Goal: Information Seeking & Learning: Learn about a topic

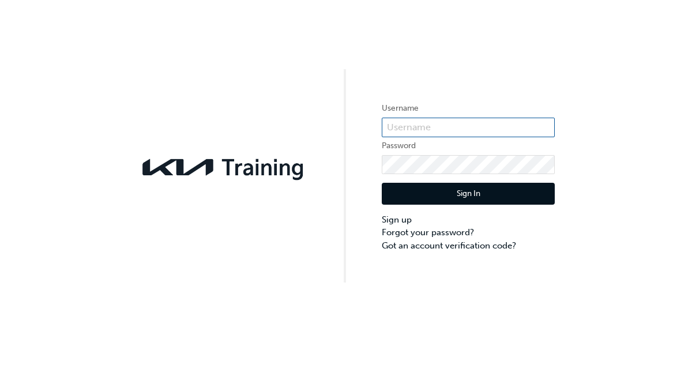
click at [481, 130] on input "text" at bounding box center [468, 128] width 173 height 20
click button "Sign In" at bounding box center [468, 194] width 173 height 22
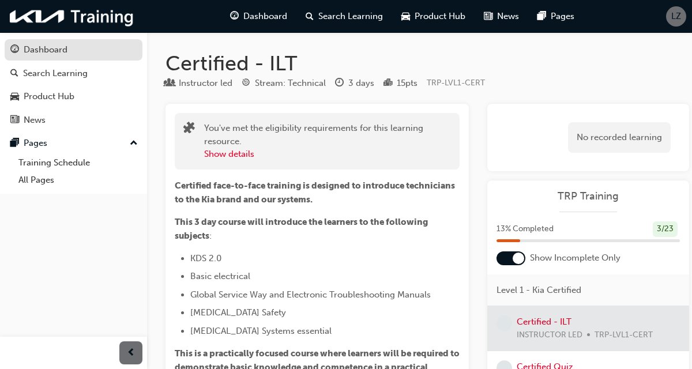
click at [92, 52] on div "Dashboard" at bounding box center [73, 50] width 126 height 14
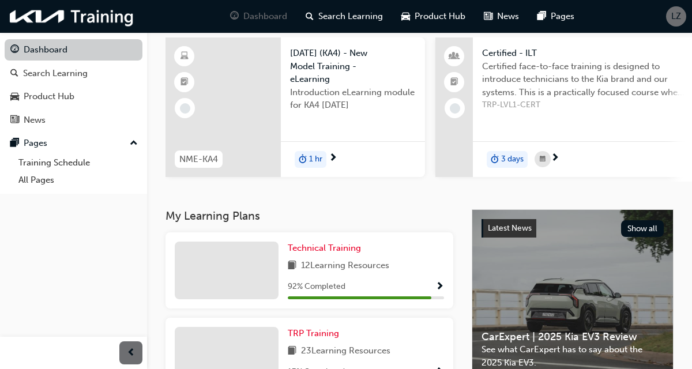
scroll to position [85, 0]
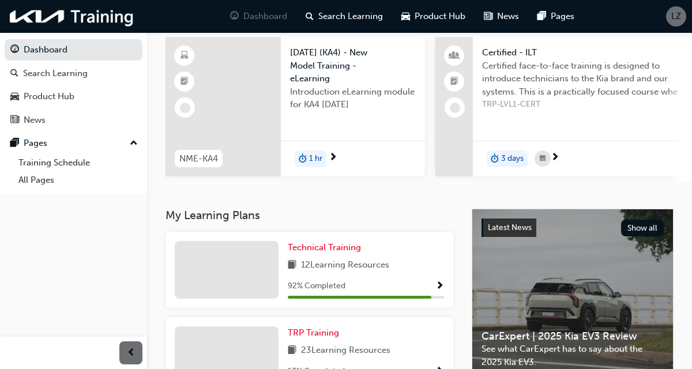
click at [405, 286] on div "92 % Completed" at bounding box center [366, 286] width 156 height 14
click at [438, 288] on span "Show Progress" at bounding box center [439, 286] width 9 height 10
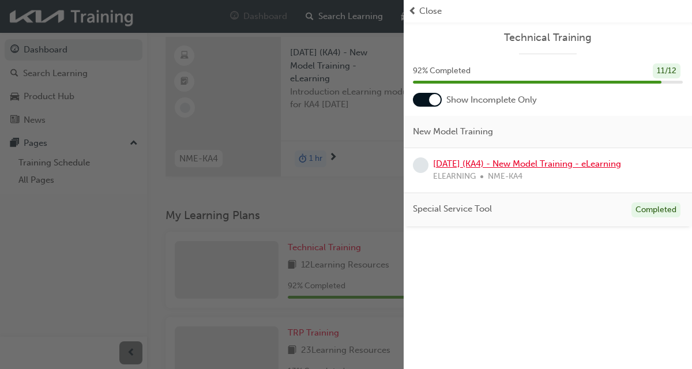
click at [566, 166] on link "[DATE] (KA4) - New Model Training - eLearning" at bounding box center [527, 164] width 188 height 10
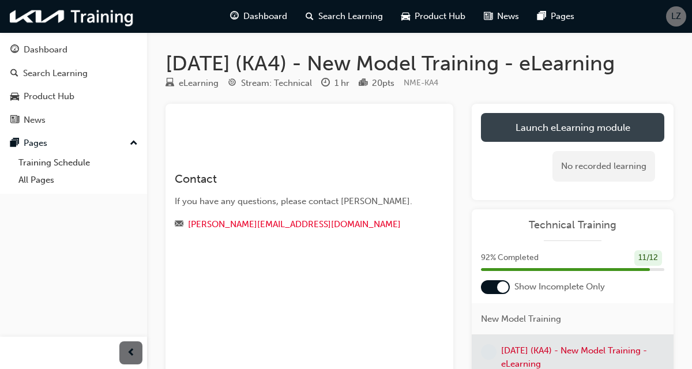
click at [626, 126] on link "Launch eLearning module" at bounding box center [572, 127] width 183 height 29
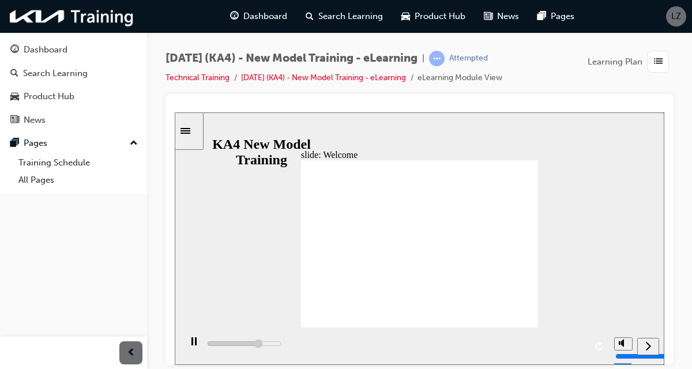
click at [642, 344] on div "next" at bounding box center [648, 346] width 13 height 12
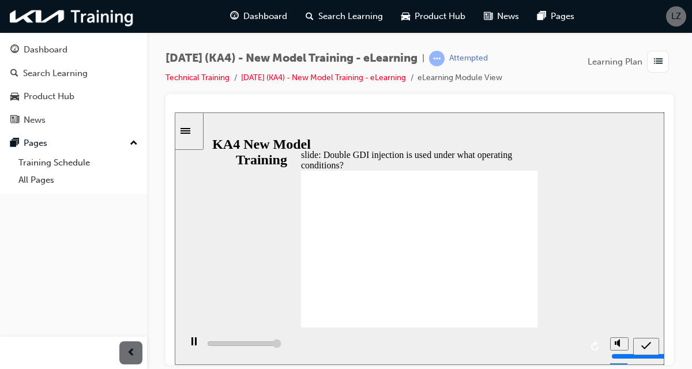
type input "5000"
radio input "true"
click at [647, 346] on icon "submit" at bounding box center [646, 345] width 10 height 10
type input "5000"
radio input "true"
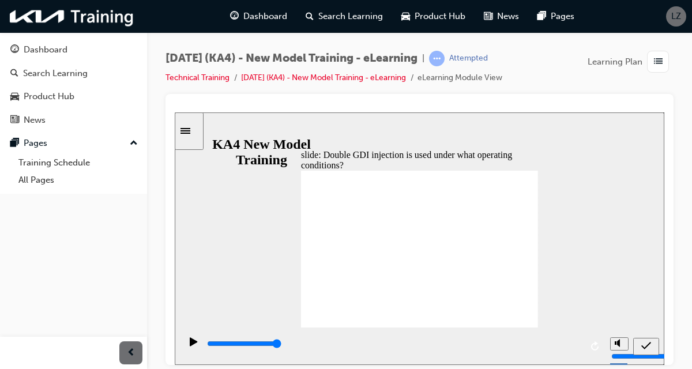
click at [647, 347] on icon "submit" at bounding box center [646, 345] width 10 height 10
type input "5000"
radio input "true"
click at [650, 348] on icon "submit" at bounding box center [646, 345] width 10 height 10
type input "5000"
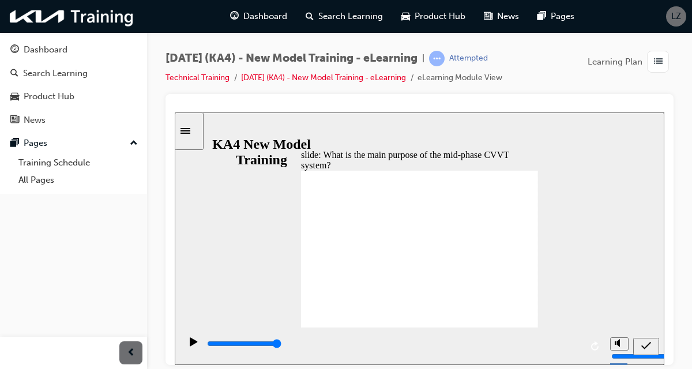
radio input "true"
click at [648, 345] on icon "submit" at bounding box center [646, 345] width 10 height 10
type input "5000"
radio input "true"
click at [642, 346] on icon "submit" at bounding box center [646, 344] width 10 height 7
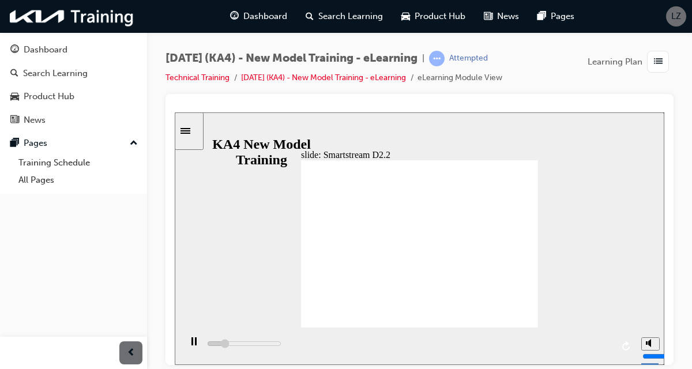
click at [538, 237] on div "slide: Smartstream D2.2 KA4 [DATE] M2 SmartStream D2.2 next button.png KA4 [DAT…" at bounding box center [420, 238] width 490 height 253
click at [647, 104] on div at bounding box center [420, 107] width 490 height 9
click at [538, 236] on div "slide: Untitled Slide Rectangle 2 직선 연결선 3 직선 연결선 4 직선 연결선 138 직선 연결선 139 직선 연결…" at bounding box center [420, 238] width 490 height 253
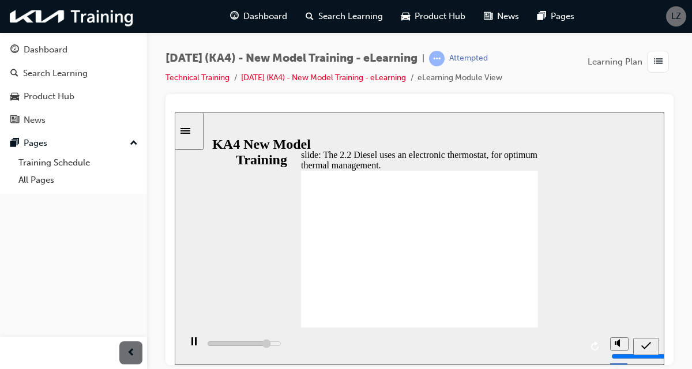
type input "4200"
radio input "true"
click at [646, 344] on icon "submit" at bounding box center [646, 345] width 10 height 10
type input "4000"
checkbox input "true"
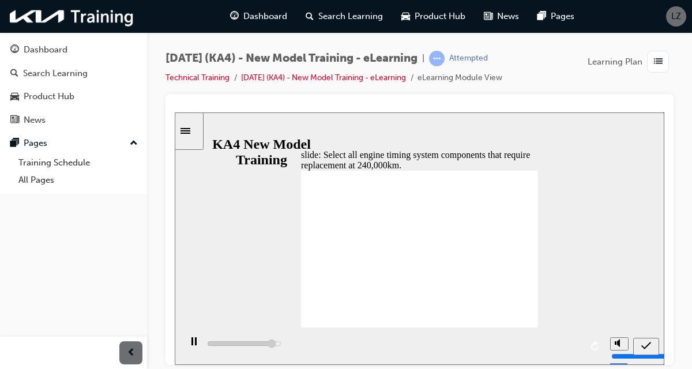
type input "4600"
checkbox input "true"
type input "5000"
checkbox input "true"
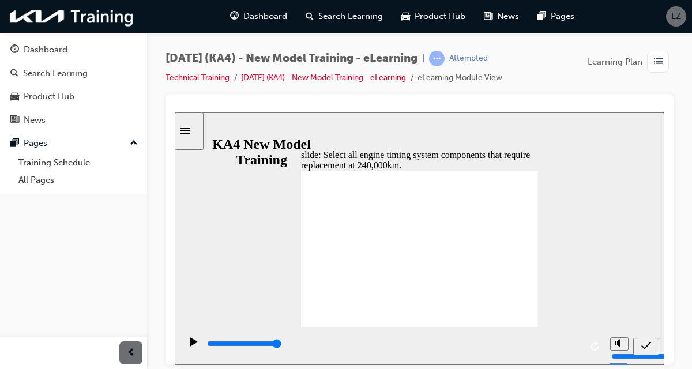
click at [646, 352] on div "submit" at bounding box center [646, 346] width 17 height 12
click at [648, 344] on icon "submit" at bounding box center [646, 344] width 10 height 7
type input "5000"
radio input "true"
click at [642, 345] on icon "submit" at bounding box center [646, 344] width 10 height 7
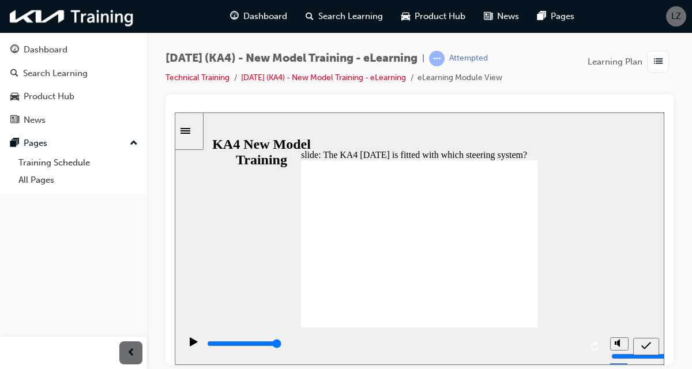
click at [645, 344] on icon "submit" at bounding box center [646, 345] width 10 height 10
type input "2800"
radio input "true"
click at [643, 350] on icon "submit" at bounding box center [646, 345] width 10 height 10
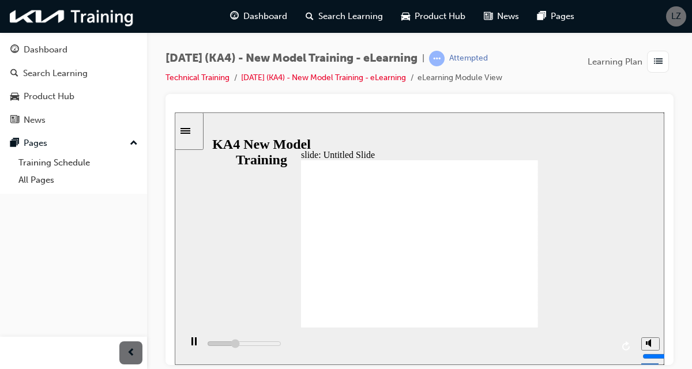
click at [2, 336] on div "Dashboard Search Learning Product Hub News Pages Pages Training Schedule All Pa…" at bounding box center [73, 170] width 147 height 340
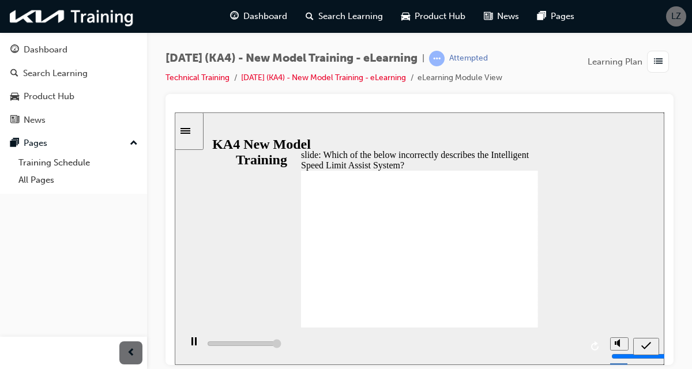
type input "5000"
radio input "true"
click at [648, 345] on icon "submit" at bounding box center [646, 345] width 10 height 10
type input "5000"
radio input "true"
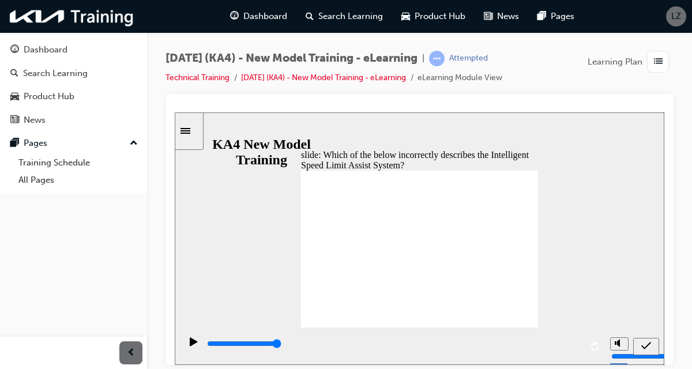
click at [645, 343] on icon "submit" at bounding box center [646, 345] width 10 height 10
type input "5000"
radio input "false"
radio input "true"
click at [642, 349] on icon "submit" at bounding box center [646, 345] width 10 height 10
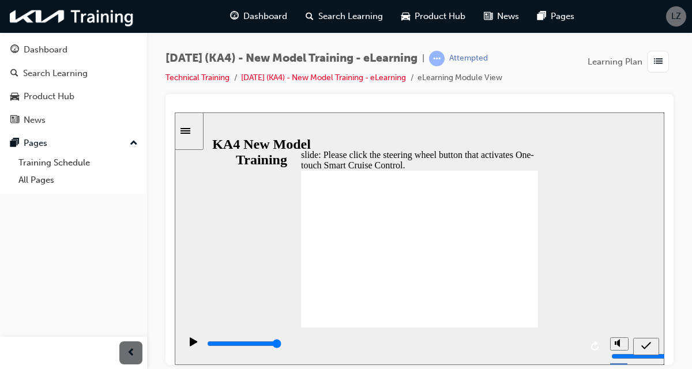
click at [647, 344] on icon "submit" at bounding box center [646, 344] width 10 height 7
type input "5000"
checkbox input "true"
click at [650, 347] on icon "submit" at bounding box center [646, 345] width 10 height 10
type input "600"
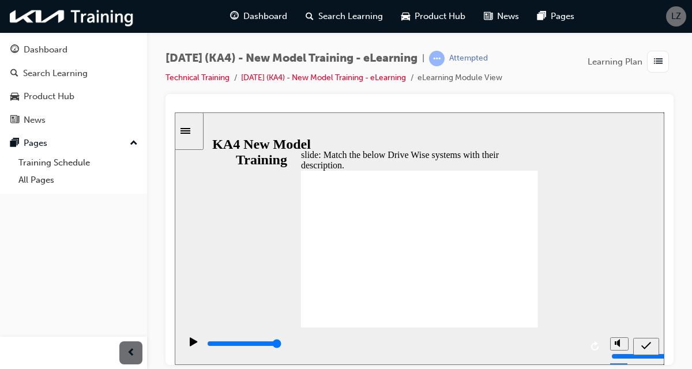
click at [645, 345] on icon "submit" at bounding box center [646, 345] width 10 height 10
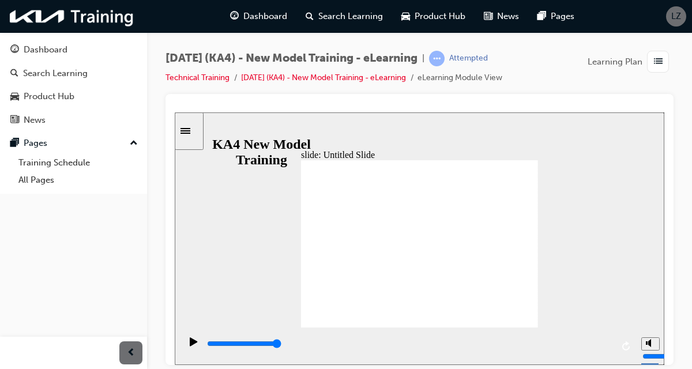
click at [539, 235] on div "slide: Untitled Slide 직선 연결선 3 ▶ Communication network configuration : Location…" at bounding box center [420, 238] width 490 height 253
click at [620, 86] on div "[DATE] (KA4) - New Model Training - eLearning | Attempted Technical Training [D…" at bounding box center [419, 72] width 508 height 43
click at [625, 342] on icon "replay" at bounding box center [625, 345] width 7 height 9
click at [539, 236] on div "slide: Multimedia System Multimedia System 직선 연결선 3 ▶ System structure AMP Ante…" at bounding box center [420, 238] width 490 height 253
click at [538, 237] on div "slide: “One-button power door open/close” function “One-button power door open/…" at bounding box center [420, 238] width 490 height 253
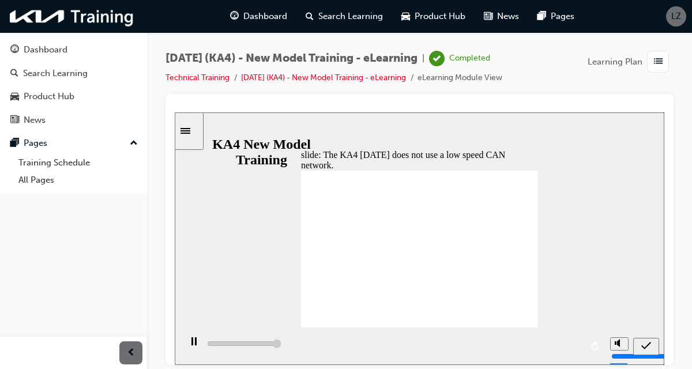
type input "5000"
radio input "true"
click at [648, 345] on icon "submit" at bounding box center [646, 345] width 10 height 10
type input "5000"
checkbox input "true"
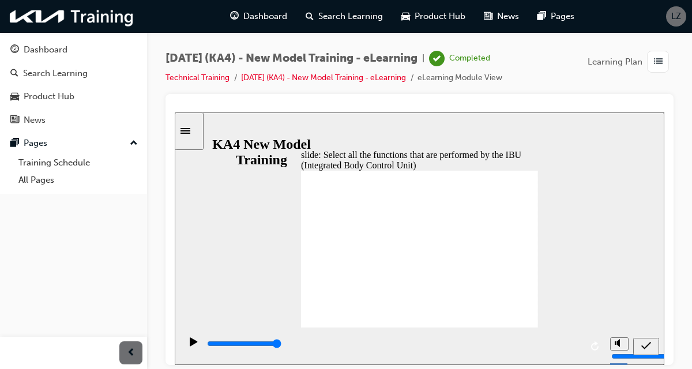
checkbox input "true"
click at [648, 344] on icon "submit" at bounding box center [646, 344] width 10 height 7
type input "5000"
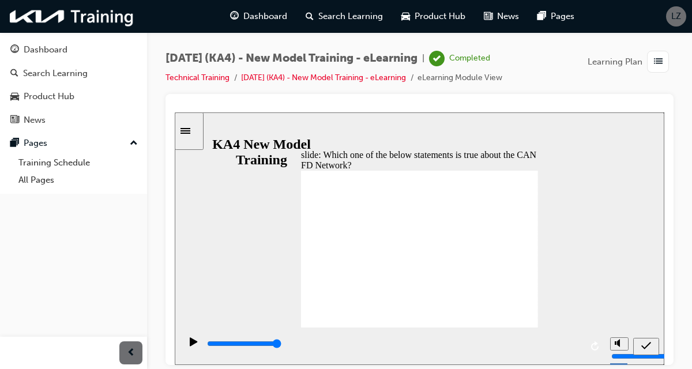
radio input "true"
click at [646, 348] on icon "submit" at bounding box center [646, 345] width 10 height 10
type input "5000"
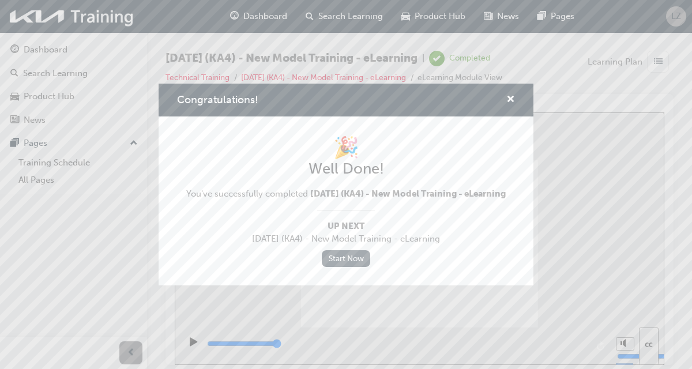
click at [358, 267] on link "Start Now" at bounding box center [346, 258] width 48 height 17
click at [351, 267] on link "Start Now" at bounding box center [346, 258] width 48 height 17
click at [513, 106] on span "cross-icon" at bounding box center [510, 100] width 9 height 10
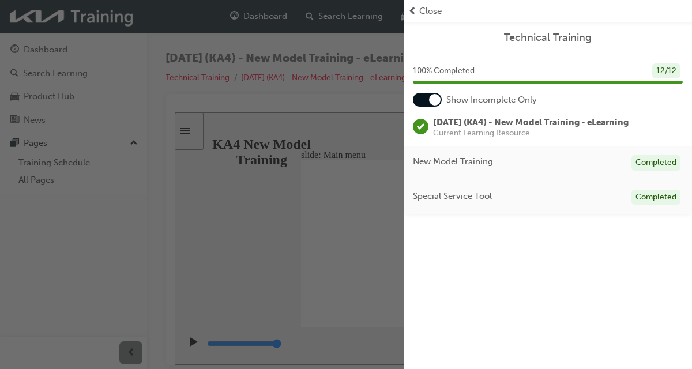
click at [560, 121] on span "[DATE] (KA4) - New Model Training - eLearning" at bounding box center [530, 122] width 195 height 10
click at [543, 168] on div "New Model Training Completed" at bounding box center [548, 163] width 288 height 35
click at [556, 193] on div "Special Service Tool Completed" at bounding box center [548, 197] width 288 height 35
click at [575, 165] on div "New Model Training Completed" at bounding box center [548, 163] width 288 height 35
click at [569, 189] on div "Special Service Tool Completed" at bounding box center [548, 197] width 288 height 35
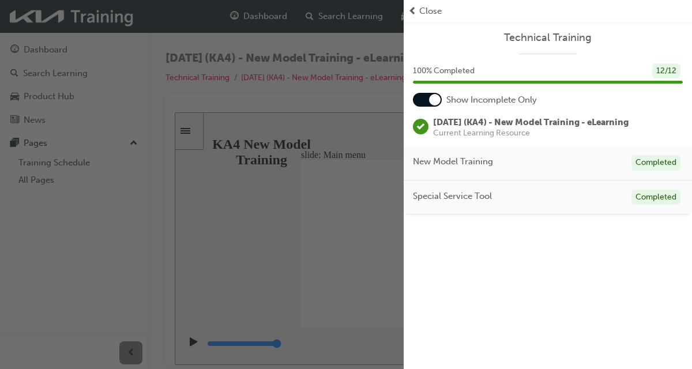
click at [565, 166] on div "New Model Training Completed" at bounding box center [548, 163] width 288 height 35
click at [438, 17] on span "Close" at bounding box center [430, 11] width 22 height 13
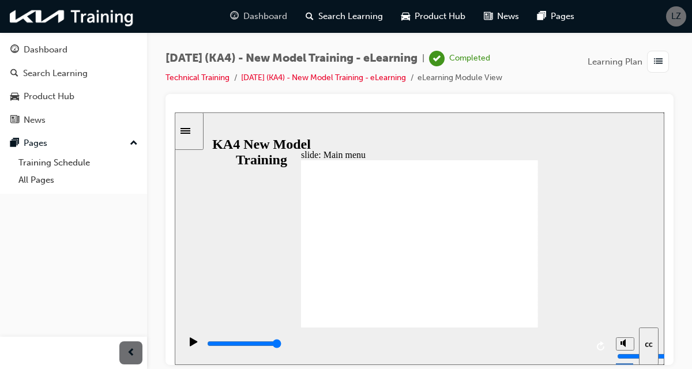
click at [272, 18] on span "Dashboard" at bounding box center [265, 16] width 44 height 13
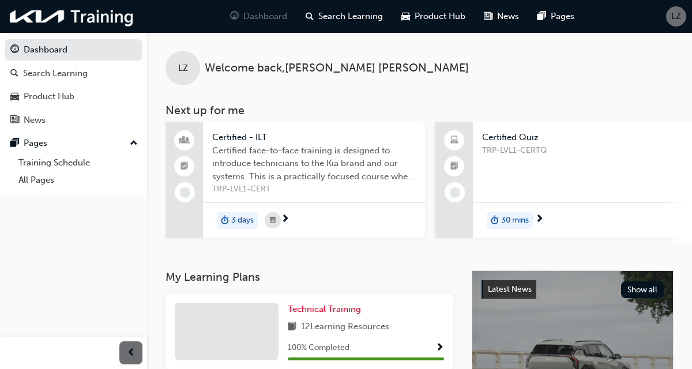
click at [542, 216] on span "next-icon" at bounding box center [539, 219] width 9 height 10
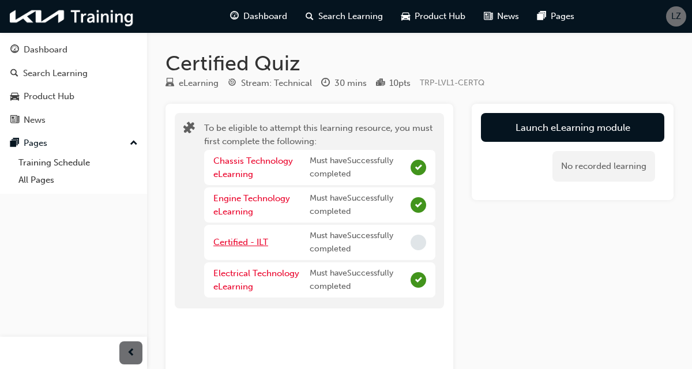
click at [257, 239] on link "Certified - ILT" at bounding box center [240, 242] width 55 height 10
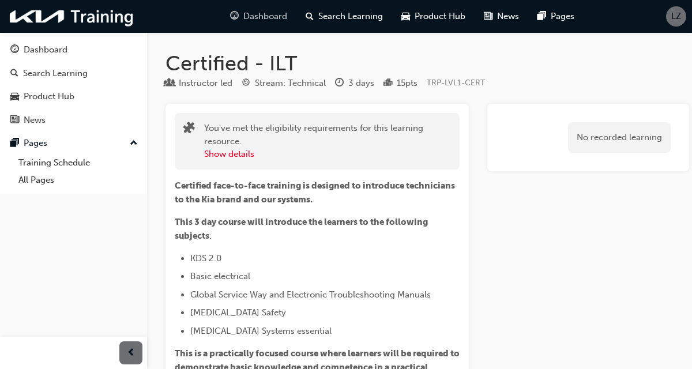
click at [271, 23] on div "Dashboard" at bounding box center [259, 17] width 76 height 24
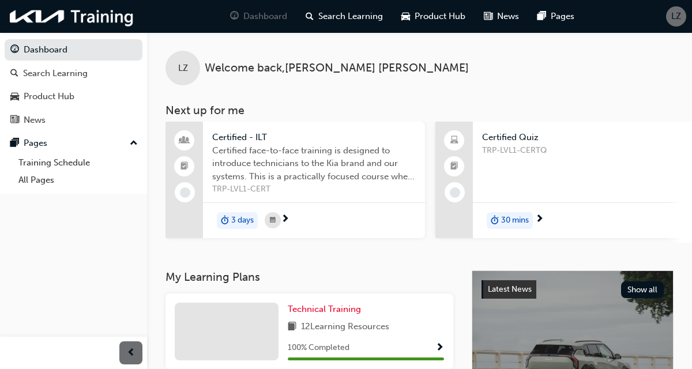
click at [288, 216] on span "next-icon" at bounding box center [285, 219] width 9 height 10
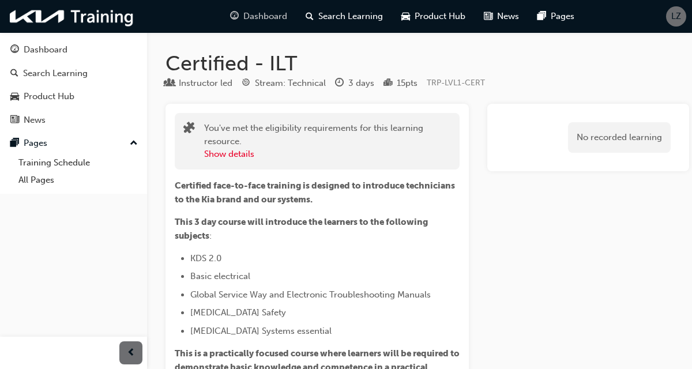
click at [268, 20] on span "Dashboard" at bounding box center [265, 16] width 44 height 13
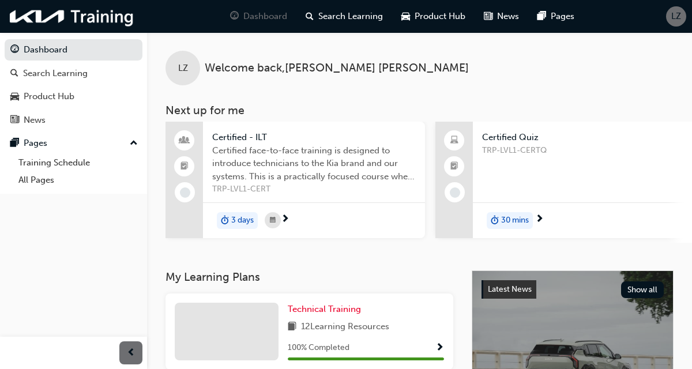
click at [541, 224] on span "next-icon" at bounding box center [539, 219] width 9 height 10
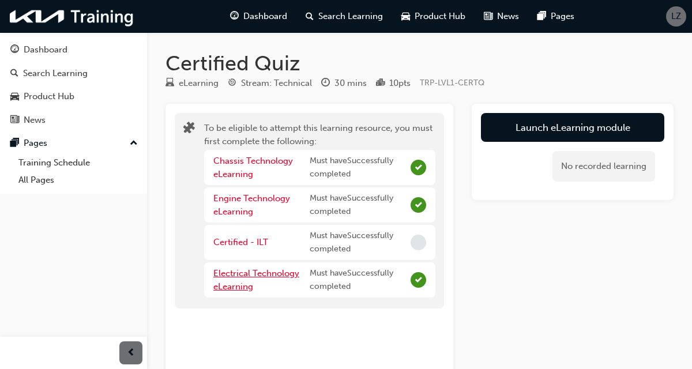
click at [278, 276] on link "Electrical Technology eLearning" at bounding box center [256, 280] width 86 height 24
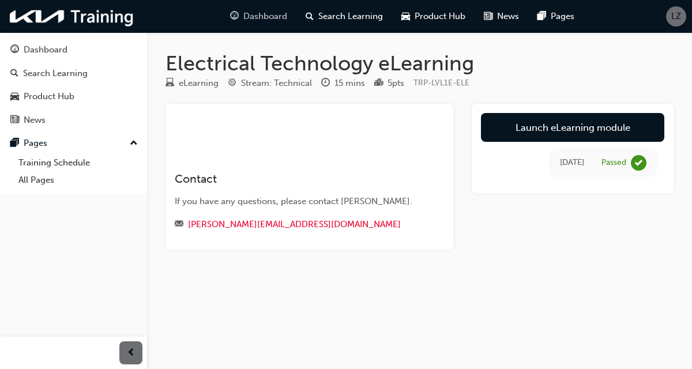
click at [273, 25] on div "Dashboard" at bounding box center [259, 17] width 76 height 24
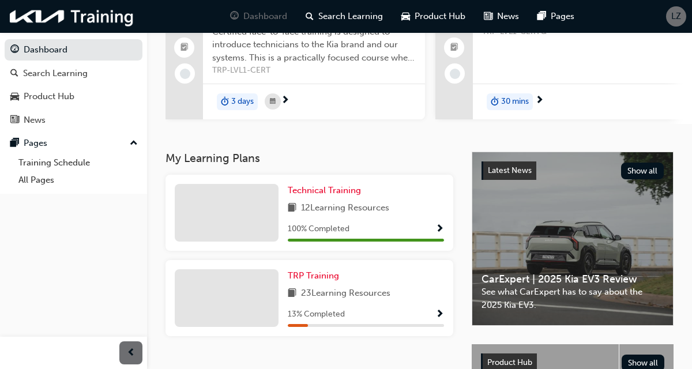
scroll to position [119, 0]
click at [438, 314] on span "Show Progress" at bounding box center [439, 314] width 9 height 10
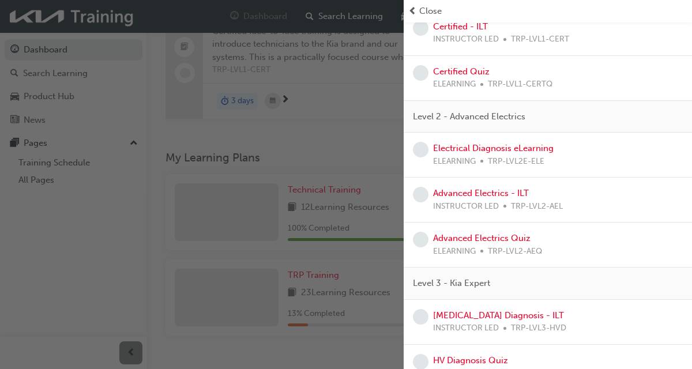
scroll to position [0, 0]
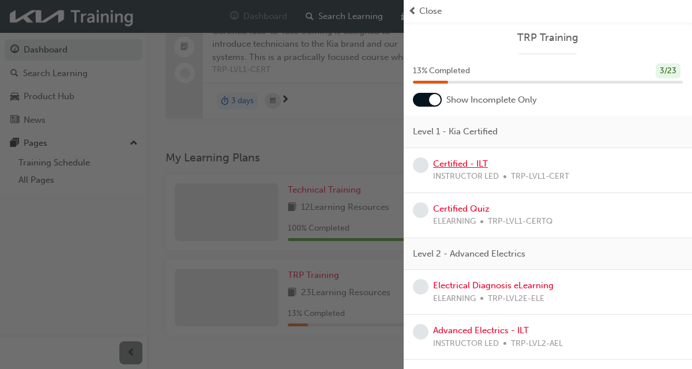
click at [473, 164] on link "Certified - ILT" at bounding box center [460, 164] width 55 height 10
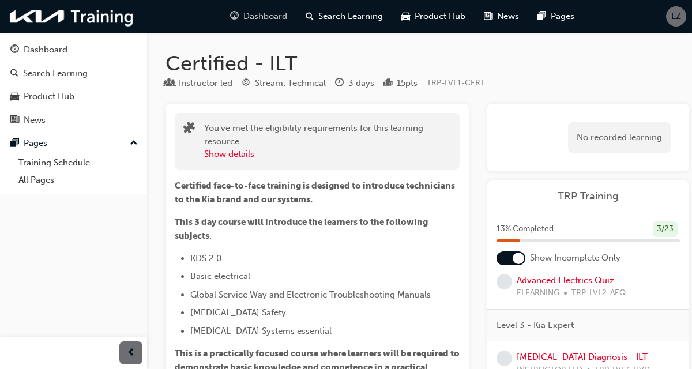
click at [273, 25] on div "Dashboard" at bounding box center [259, 17] width 76 height 24
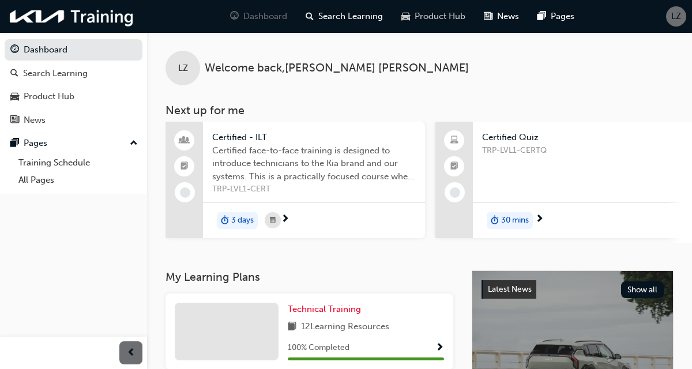
click at [449, 17] on span "Product Hub" at bounding box center [440, 16] width 51 height 13
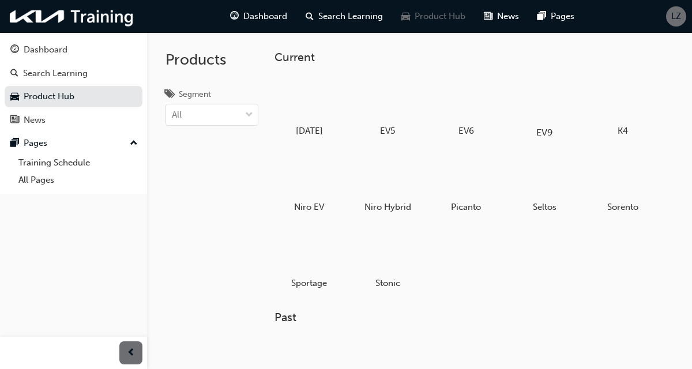
click at [552, 107] on div at bounding box center [544, 99] width 64 height 46
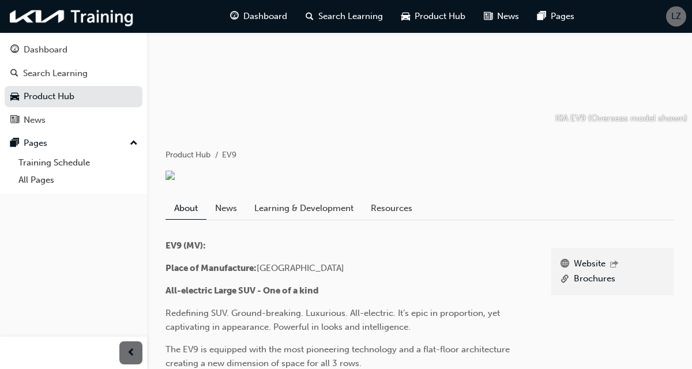
scroll to position [84, 0]
click at [394, 207] on link "Resources" at bounding box center [391, 209] width 59 height 22
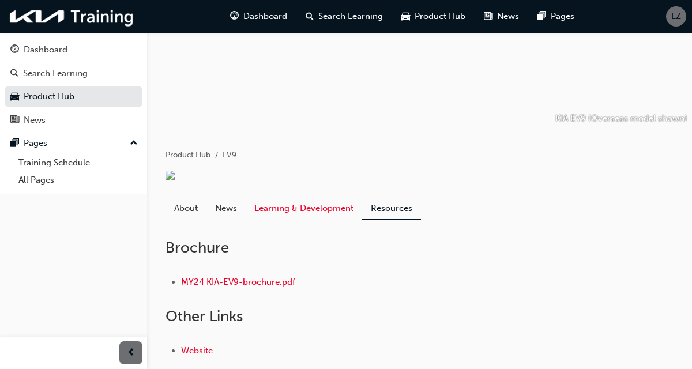
click at [336, 205] on link "Learning & Development" at bounding box center [304, 209] width 116 height 22
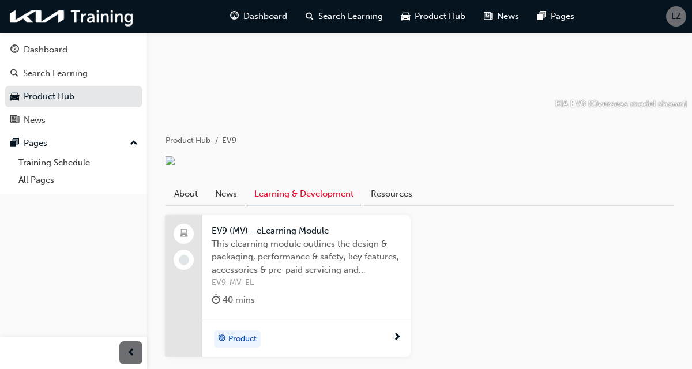
scroll to position [116, 0]
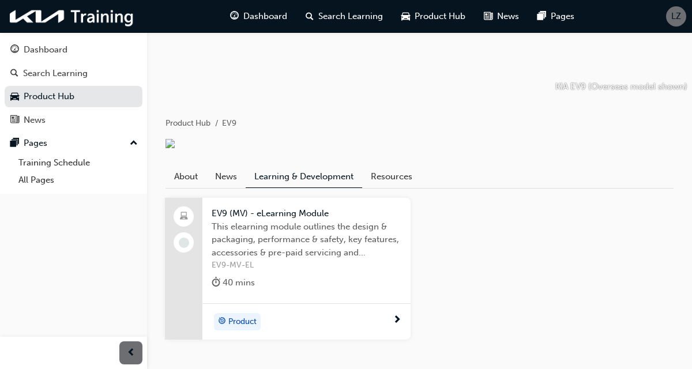
click at [398, 322] on span "next-icon" at bounding box center [397, 320] width 9 height 10
